Goal: Complete application form

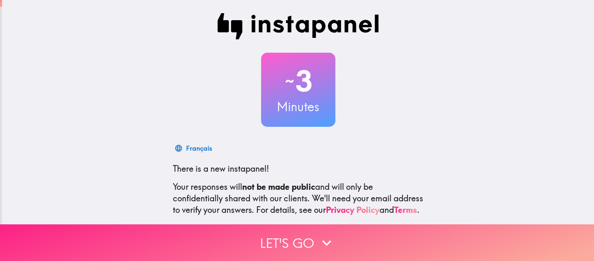
click at [211, 226] on button "Let's go" at bounding box center [297, 243] width 594 height 37
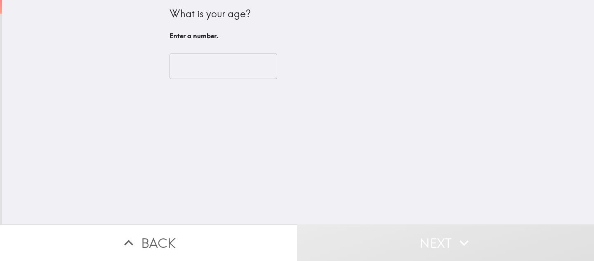
click at [202, 63] on input "number" at bounding box center [223, 67] width 108 height 26
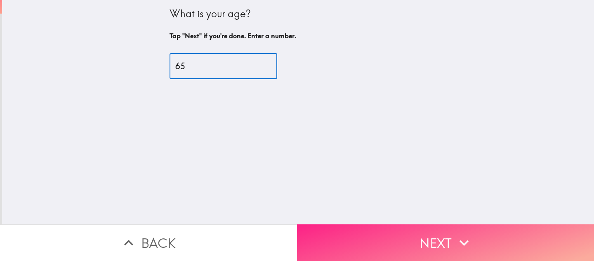
type input "65"
click at [387, 235] on button "Next" at bounding box center [445, 243] width 297 height 37
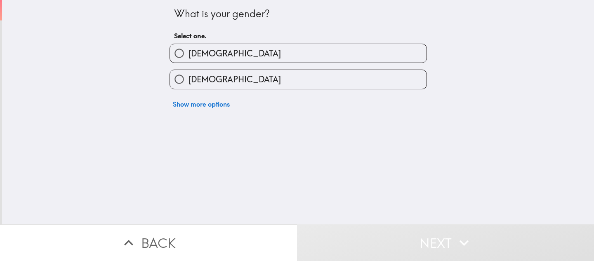
click at [218, 47] on label "[DEMOGRAPHIC_DATA]" at bounding box center [298, 53] width 256 height 19
click at [188, 47] on input "[DEMOGRAPHIC_DATA]" at bounding box center [179, 53] width 19 height 19
radio input "true"
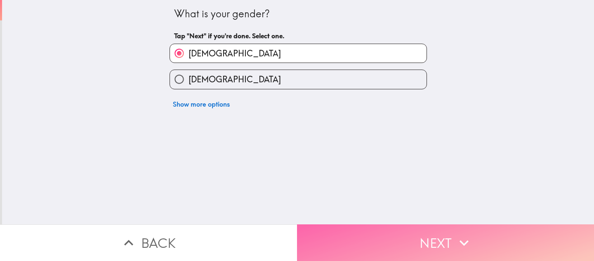
click at [343, 226] on button "Next" at bounding box center [445, 243] width 297 height 37
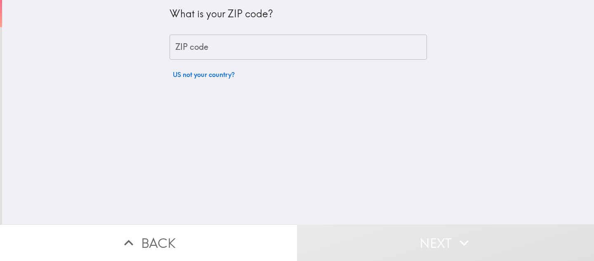
click at [204, 44] on input "ZIP code" at bounding box center [297, 48] width 257 height 26
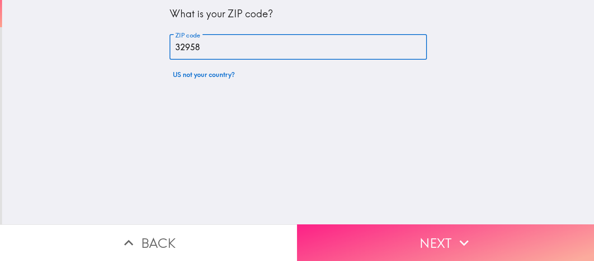
type input "32958"
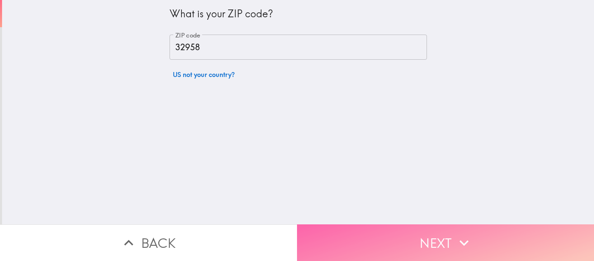
click at [337, 225] on button "Next" at bounding box center [445, 243] width 297 height 37
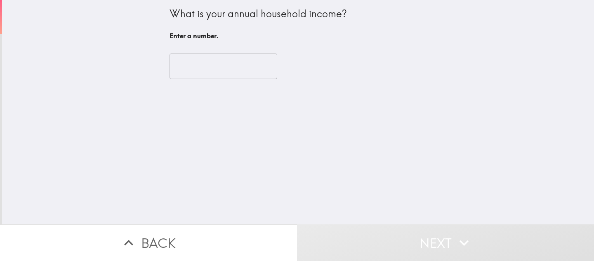
click at [183, 62] on input "number" at bounding box center [223, 67] width 108 height 26
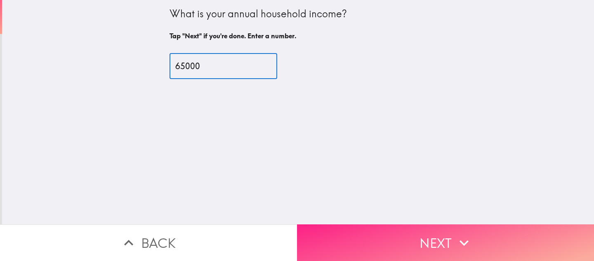
type input "65000"
click at [422, 232] on button "Next" at bounding box center [445, 243] width 297 height 37
